Goal: Find specific page/section: Find specific page/section

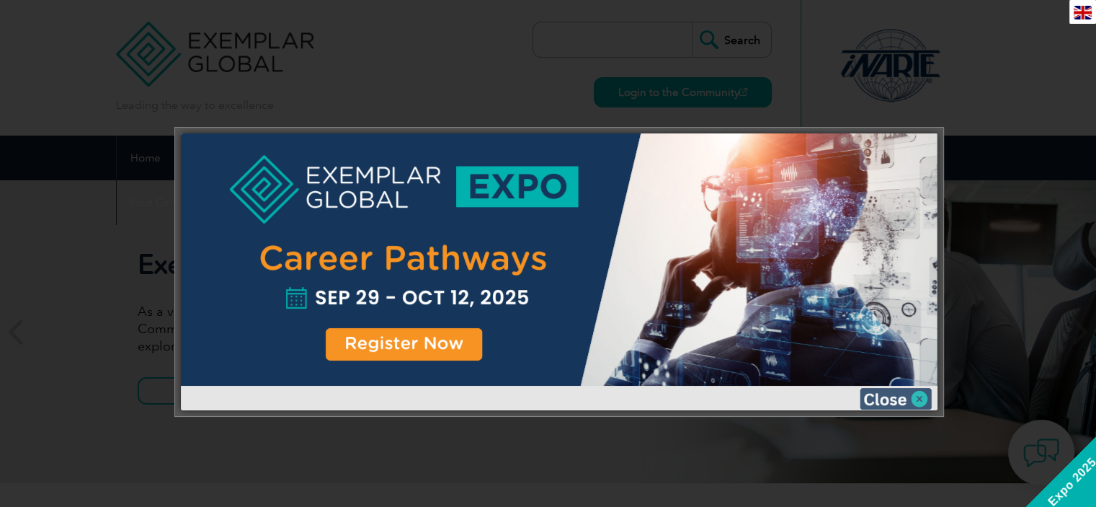
click at [916, 396] on img at bounding box center [896, 399] width 72 height 22
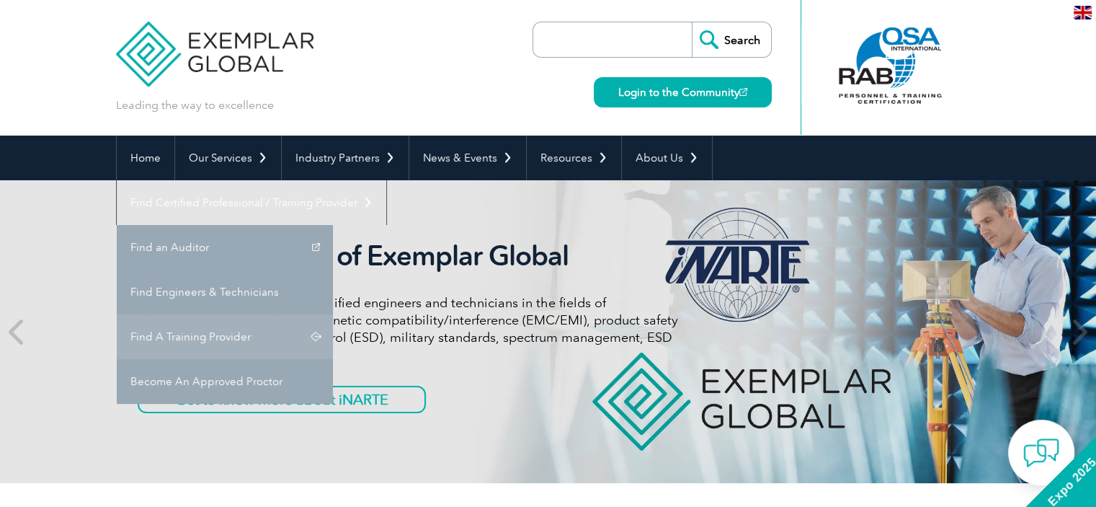
click at [333, 314] on link "Find A Training Provider" at bounding box center [225, 336] width 216 height 45
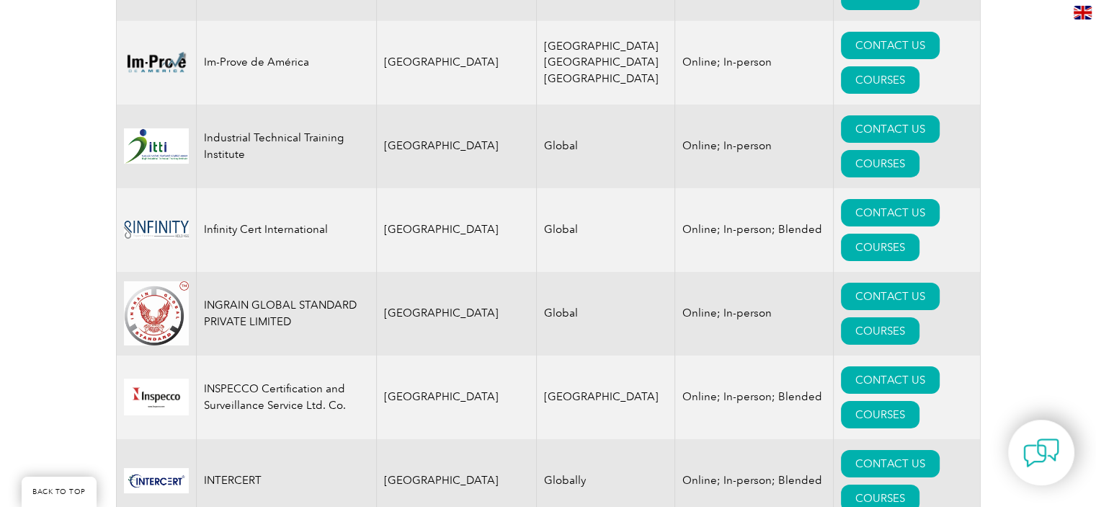
scroll to position [10813, 0]
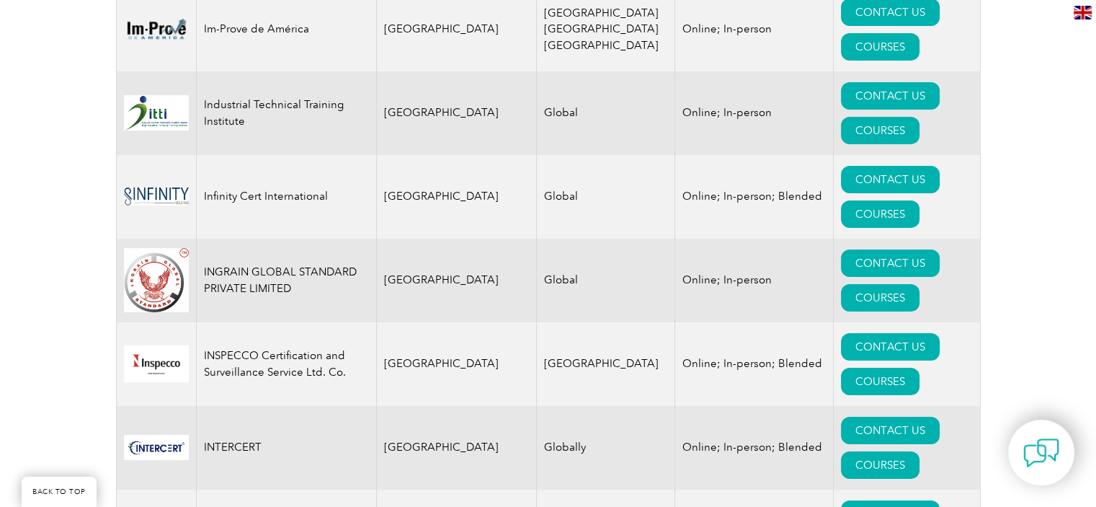
drag, startPoint x: 280, startPoint y: 230, endPoint x: 208, endPoint y: 237, distance: 72.4
drag, startPoint x: 300, startPoint y: 221, endPoint x: 202, endPoint y: 234, distance: 98.9
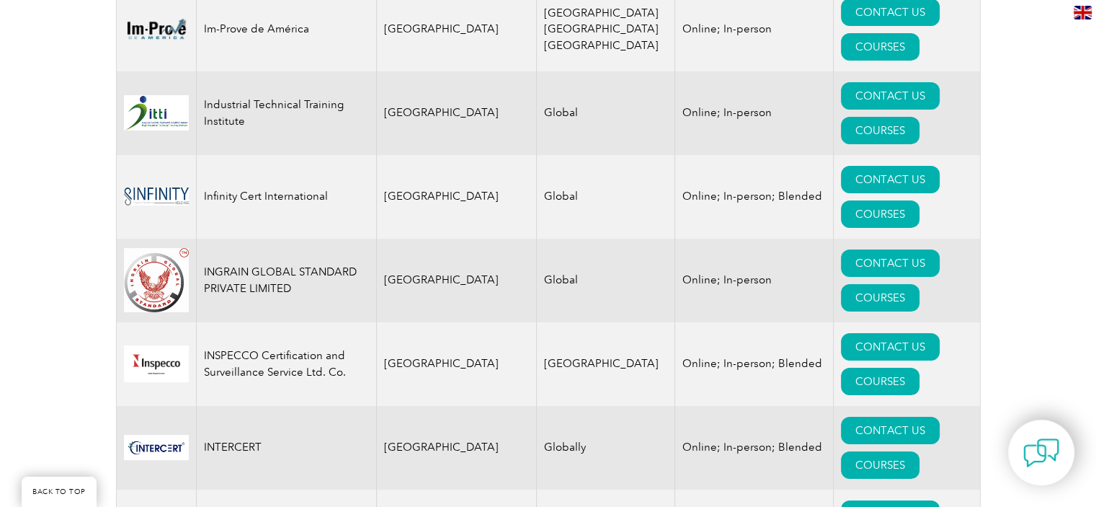
drag, startPoint x: 285, startPoint y: 143, endPoint x: 199, endPoint y: 153, distance: 87.0
drag, startPoint x: 229, startPoint y: 151, endPoint x: 97, endPoint y: 196, distance: 140.2
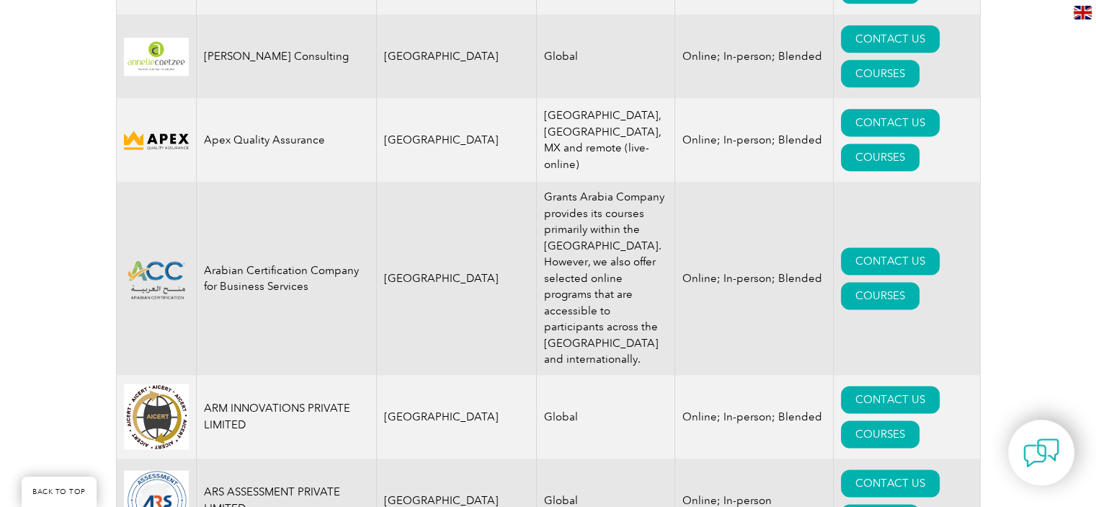
scroll to position [1926, 0]
